Goal: Navigation & Orientation: Find specific page/section

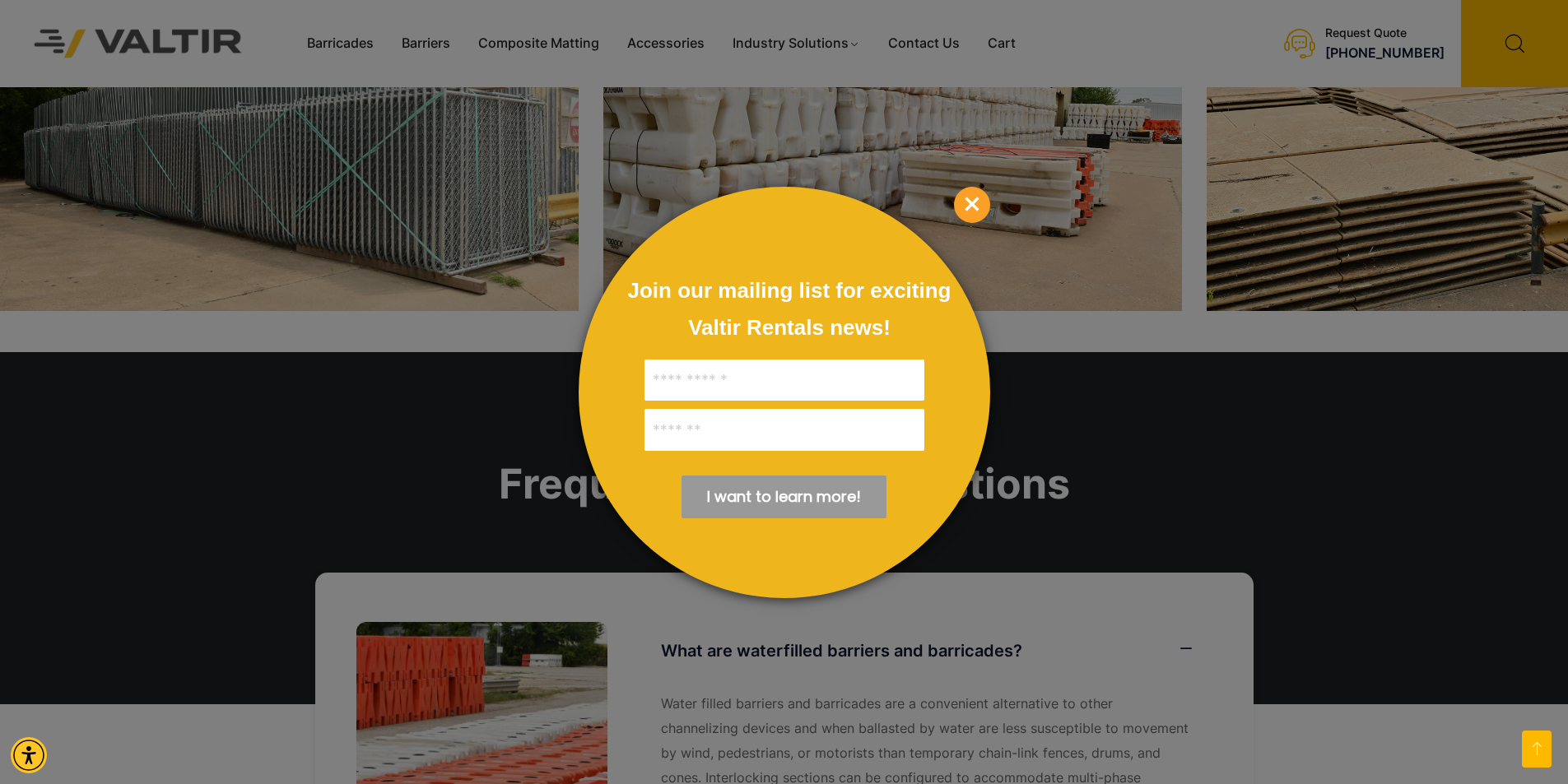
scroll to position [2518, 0]
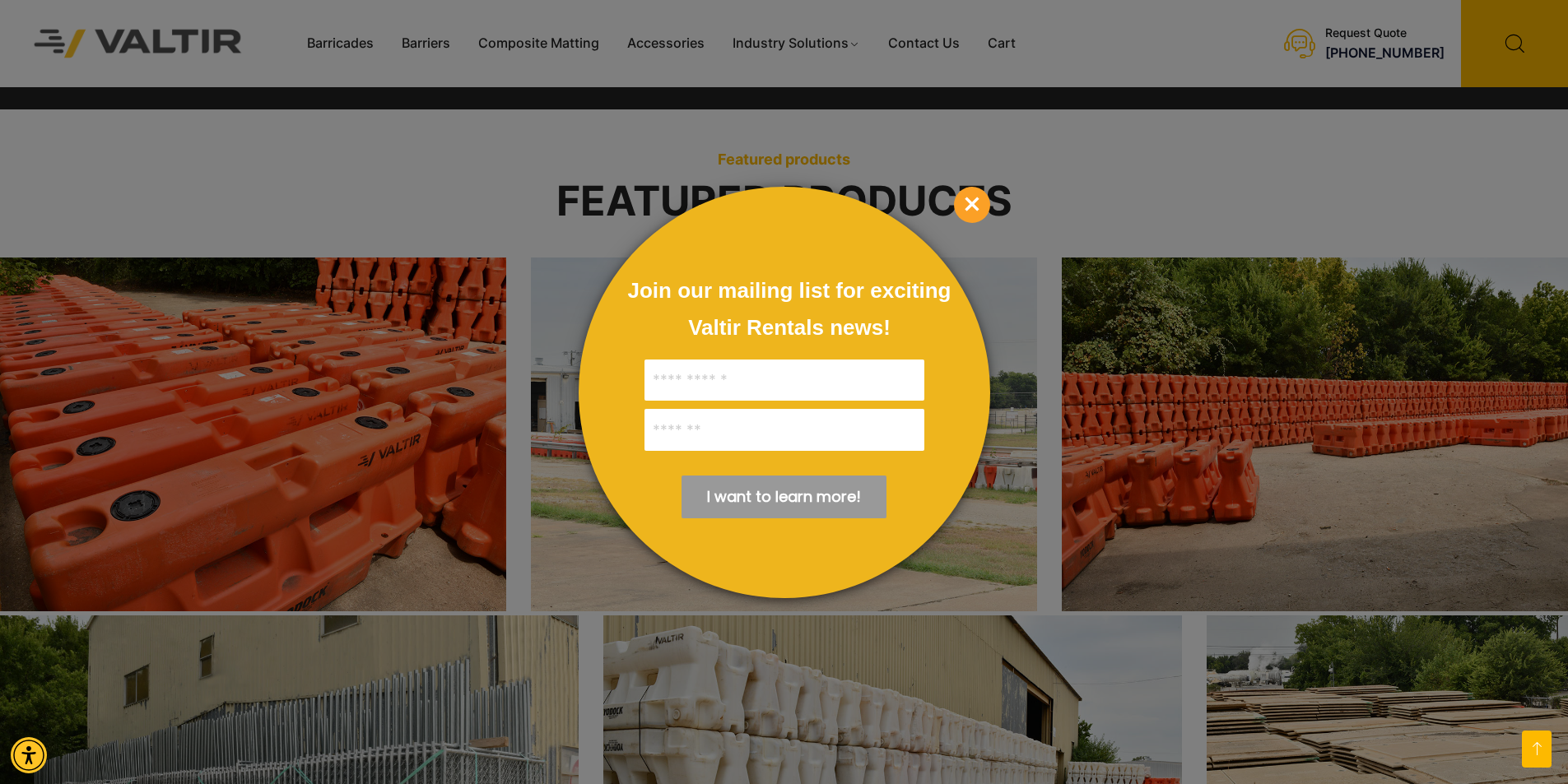
click at [963, 209] on span "×" at bounding box center [972, 205] width 37 height 37
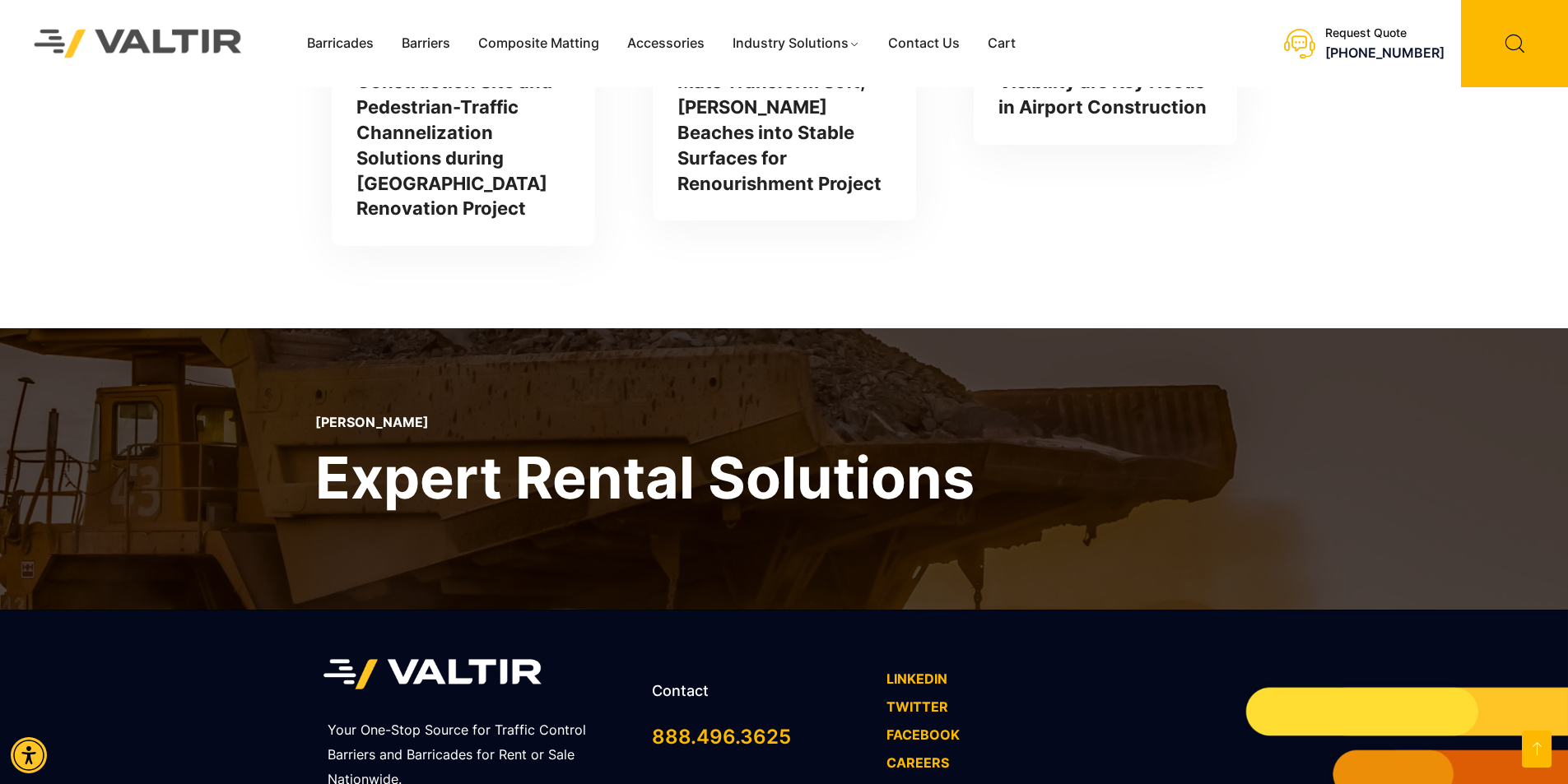
scroll to position [4821, 0]
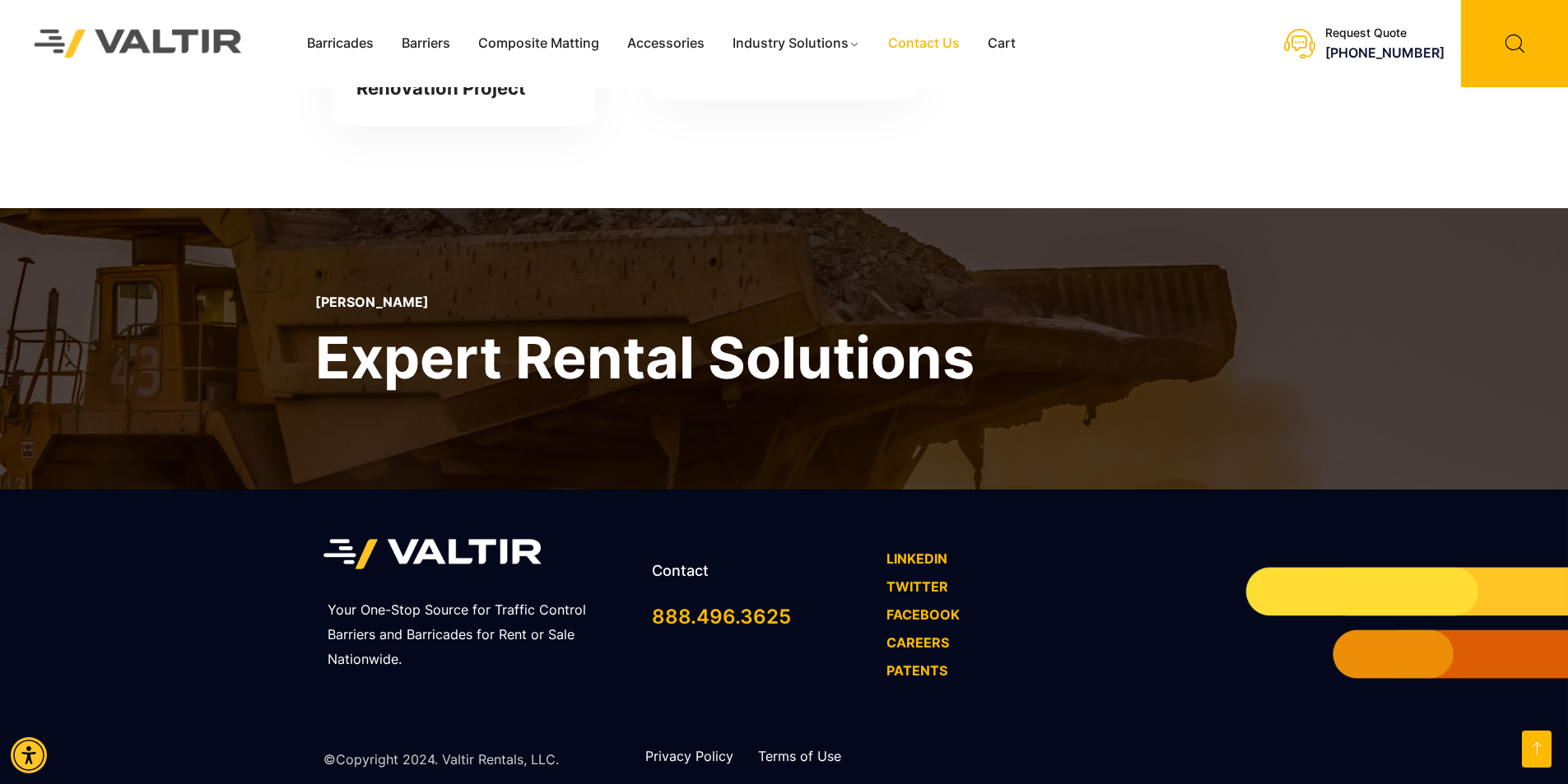
click at [921, 53] on link "Contact Us" at bounding box center [923, 43] width 99 height 25
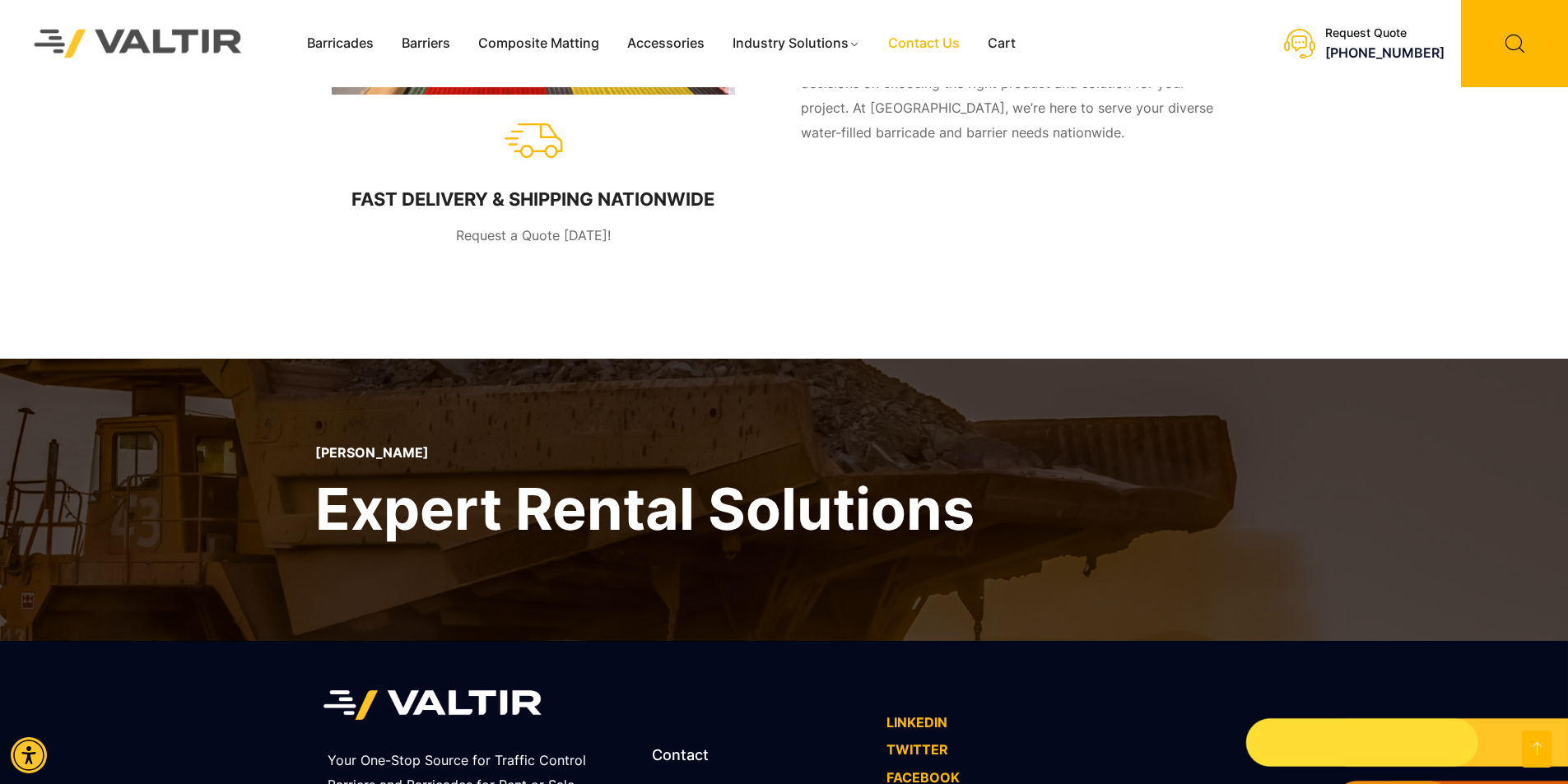
scroll to position [1103, 0]
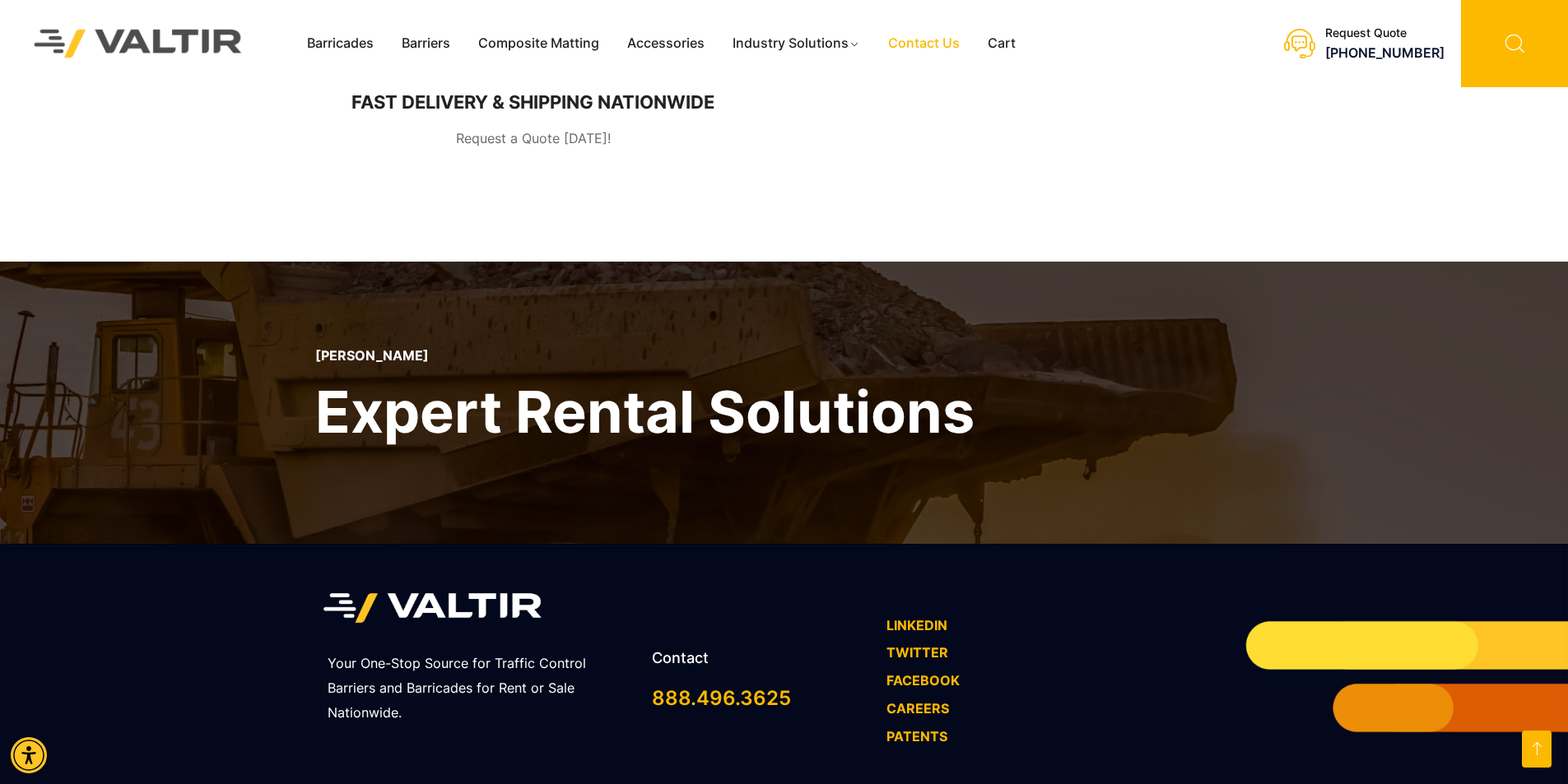
click at [1495, 42] on icon at bounding box center [1514, 43] width 107 height 88
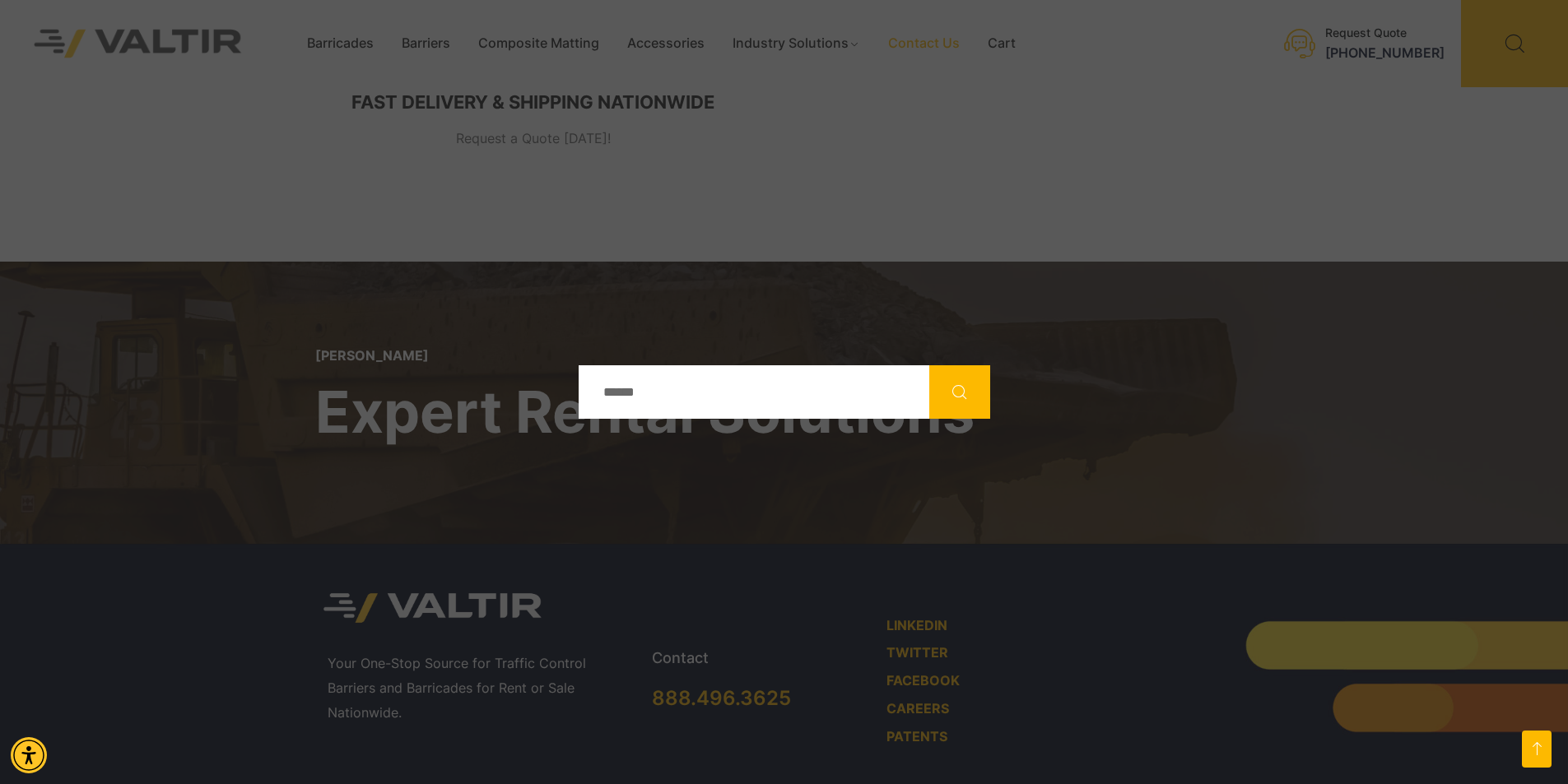
click at [1220, 123] on div at bounding box center [784, 392] width 1568 height 784
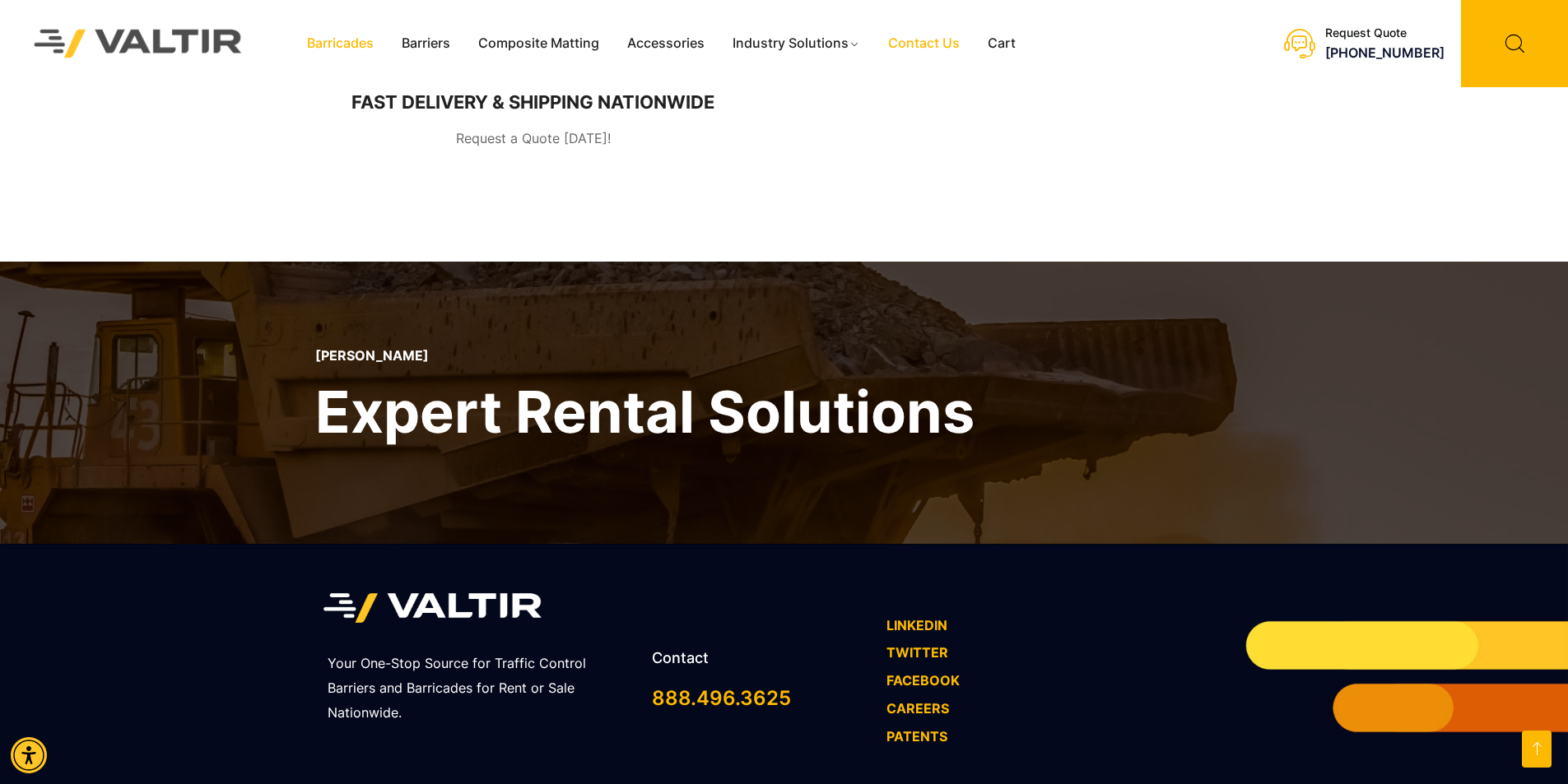
click at [346, 45] on link "Barricades" at bounding box center [340, 43] width 94 height 25
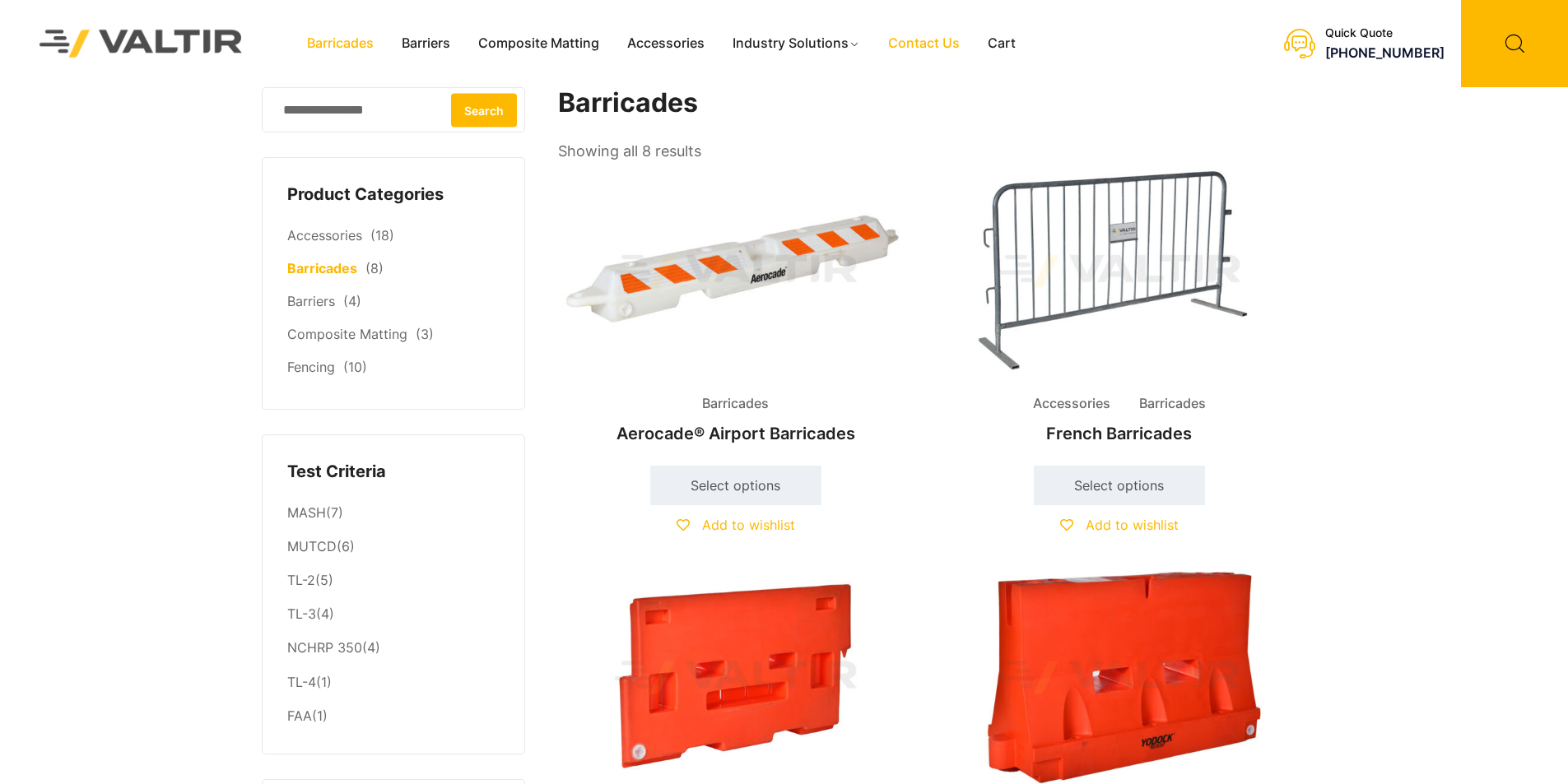
click at [913, 40] on link "Contact Us" at bounding box center [923, 43] width 99 height 25
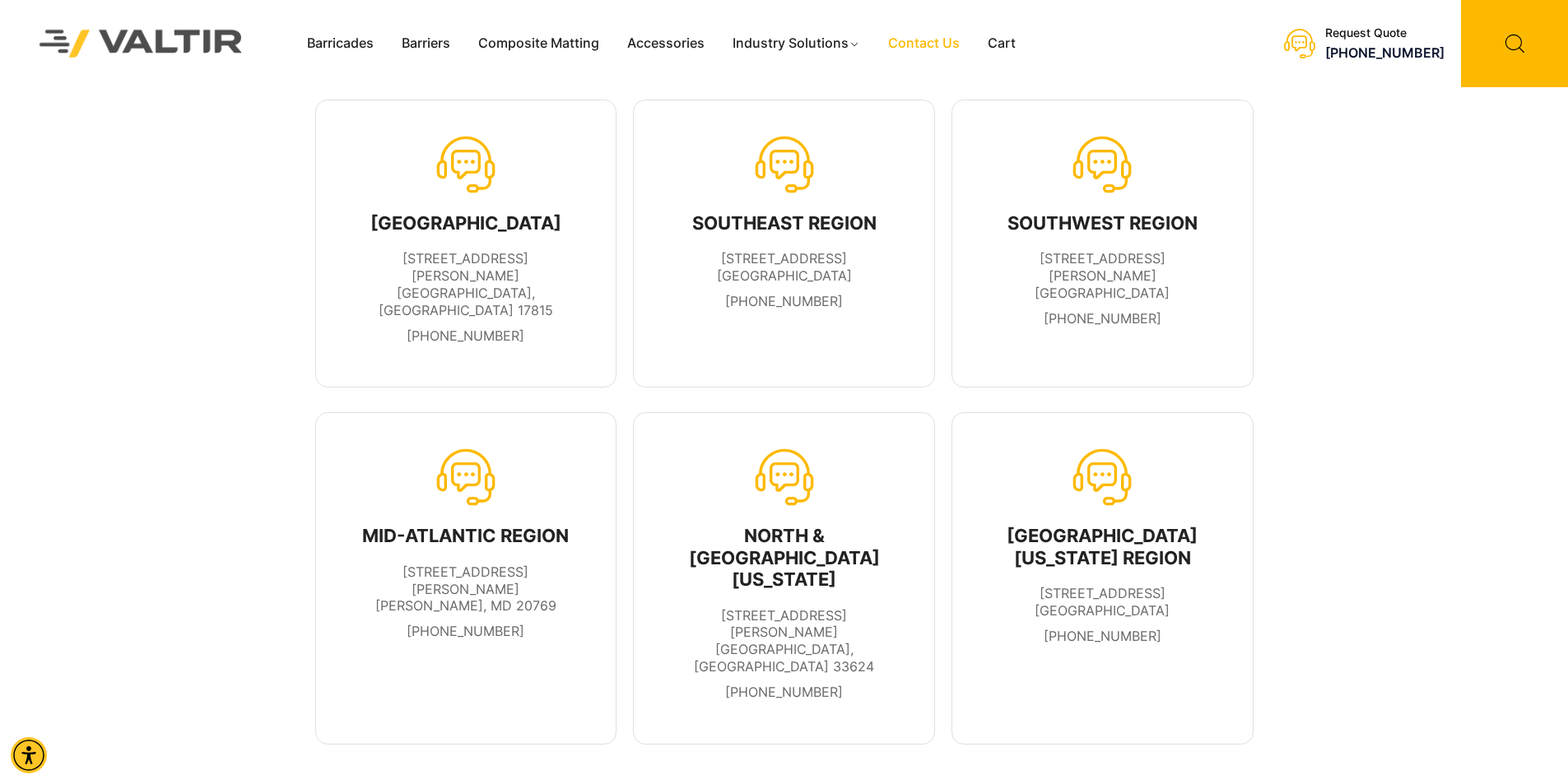
click at [47, 37] on img at bounding box center [141, 43] width 246 height 70
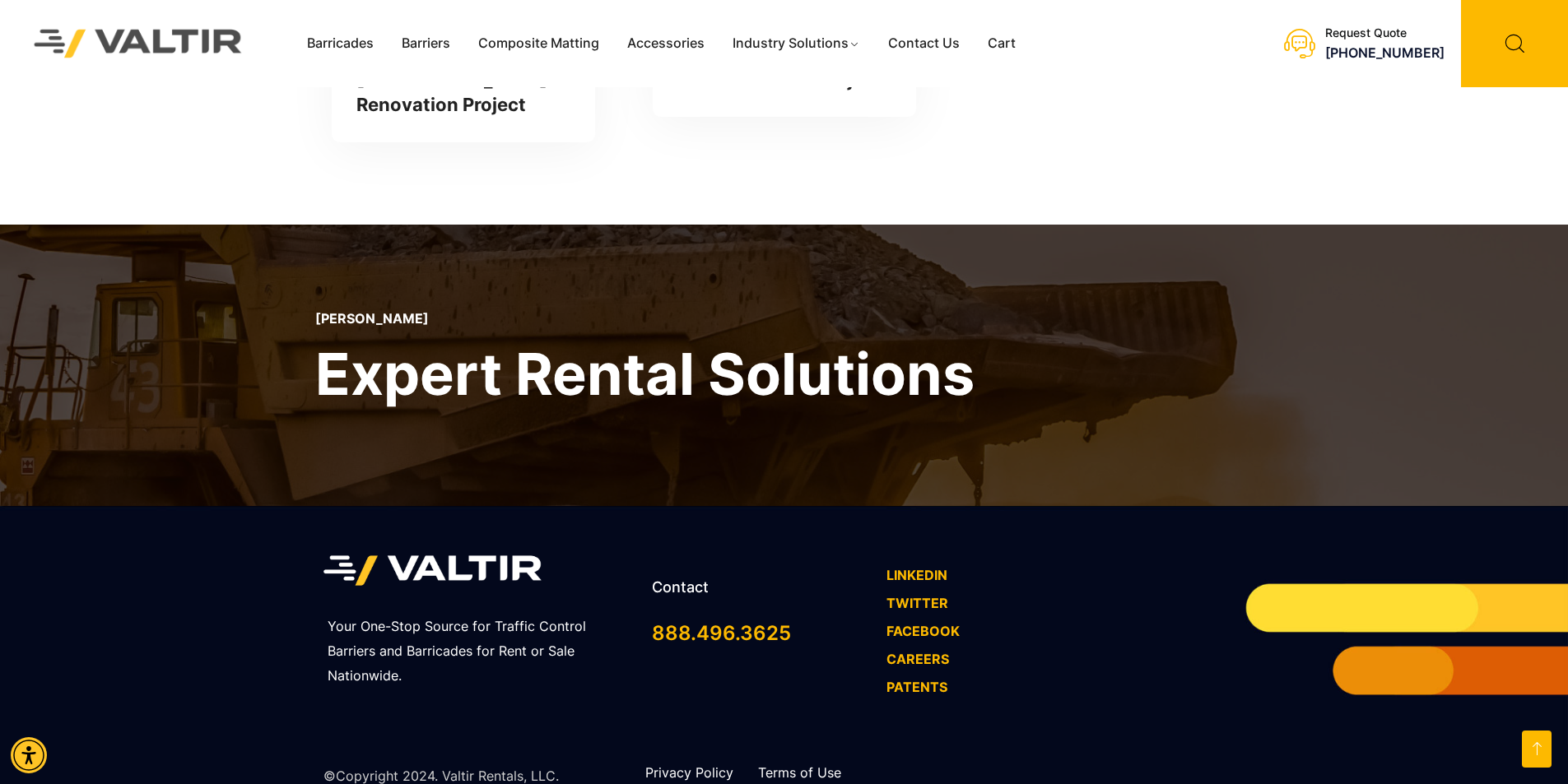
scroll to position [4821, 0]
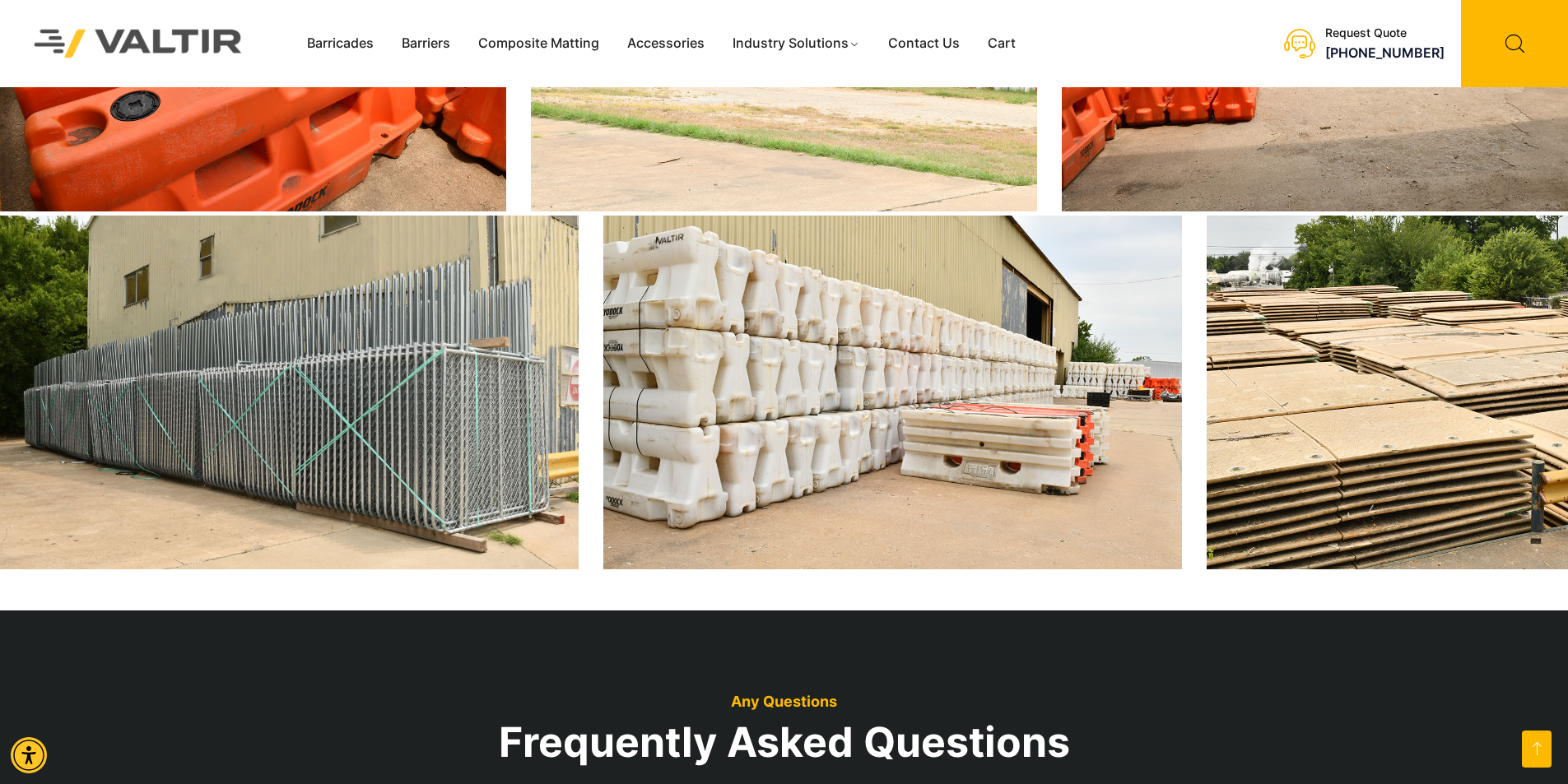
scroll to position [4821, 0]
